Goal: Find contact information: Find contact information

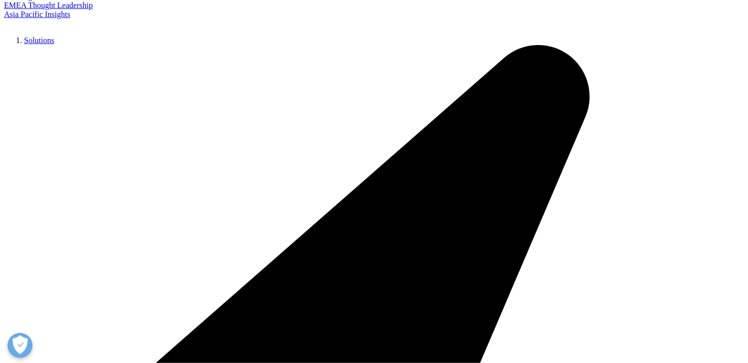
scroll to position [50, 0]
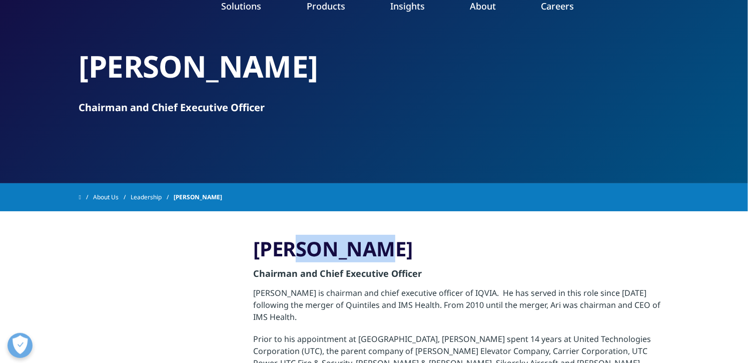
click at [345, 241] on h3 "Ari Bousbib" at bounding box center [462, 248] width 416 height 25
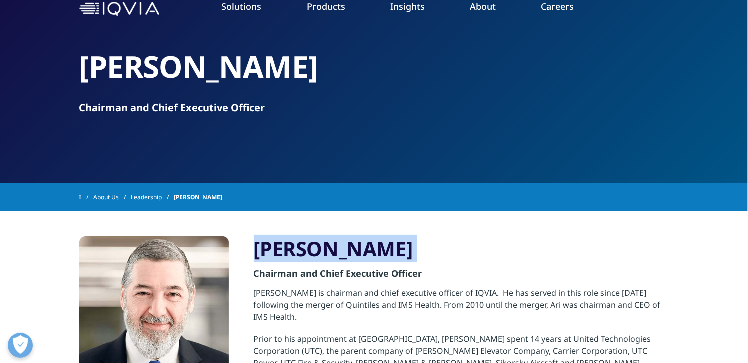
click at [345, 241] on h3 "Ari Bousbib" at bounding box center [462, 248] width 416 height 25
copy div "Ari Bousbib"
